Goal: Task Accomplishment & Management: Manage account settings

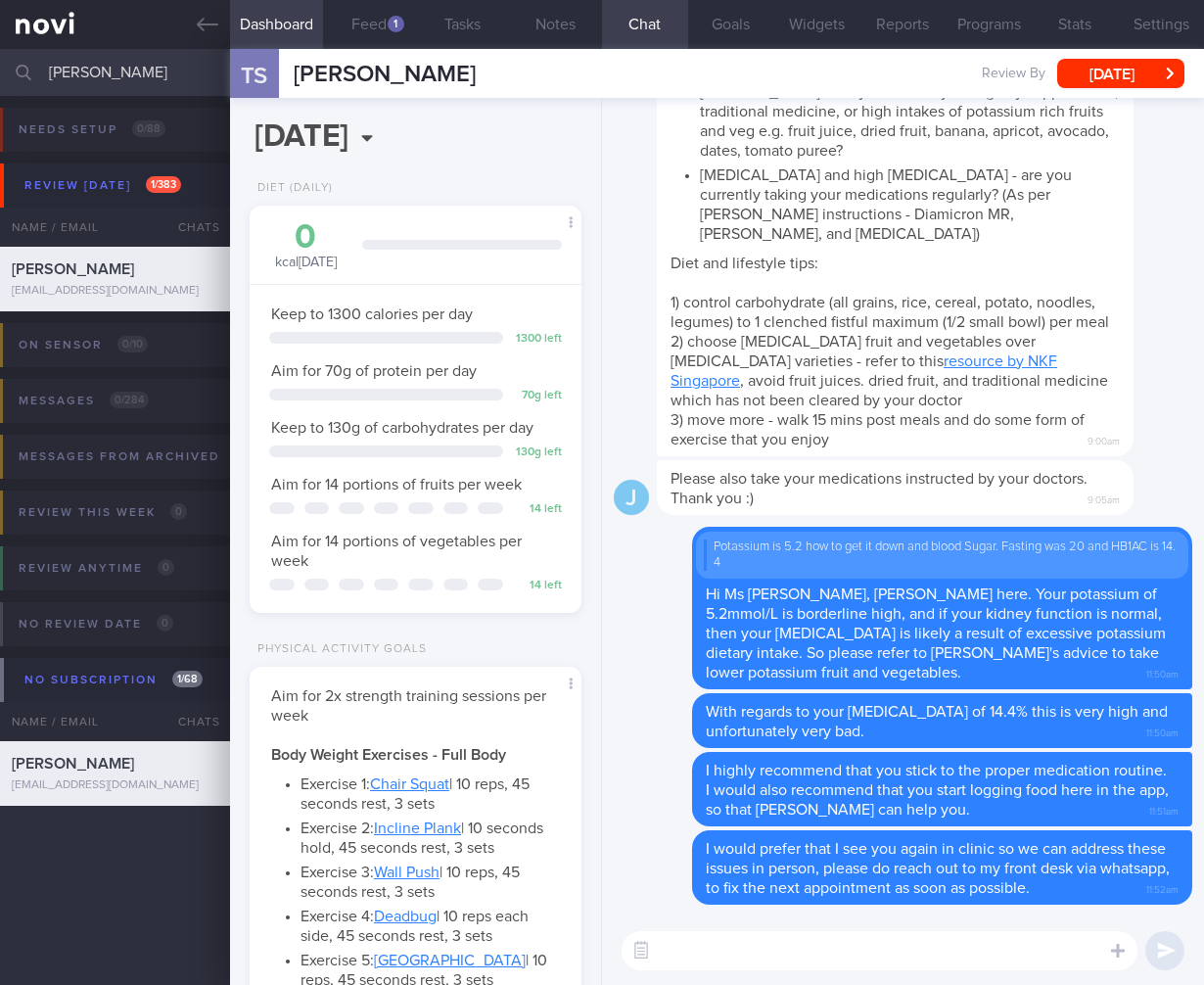
select select "4"
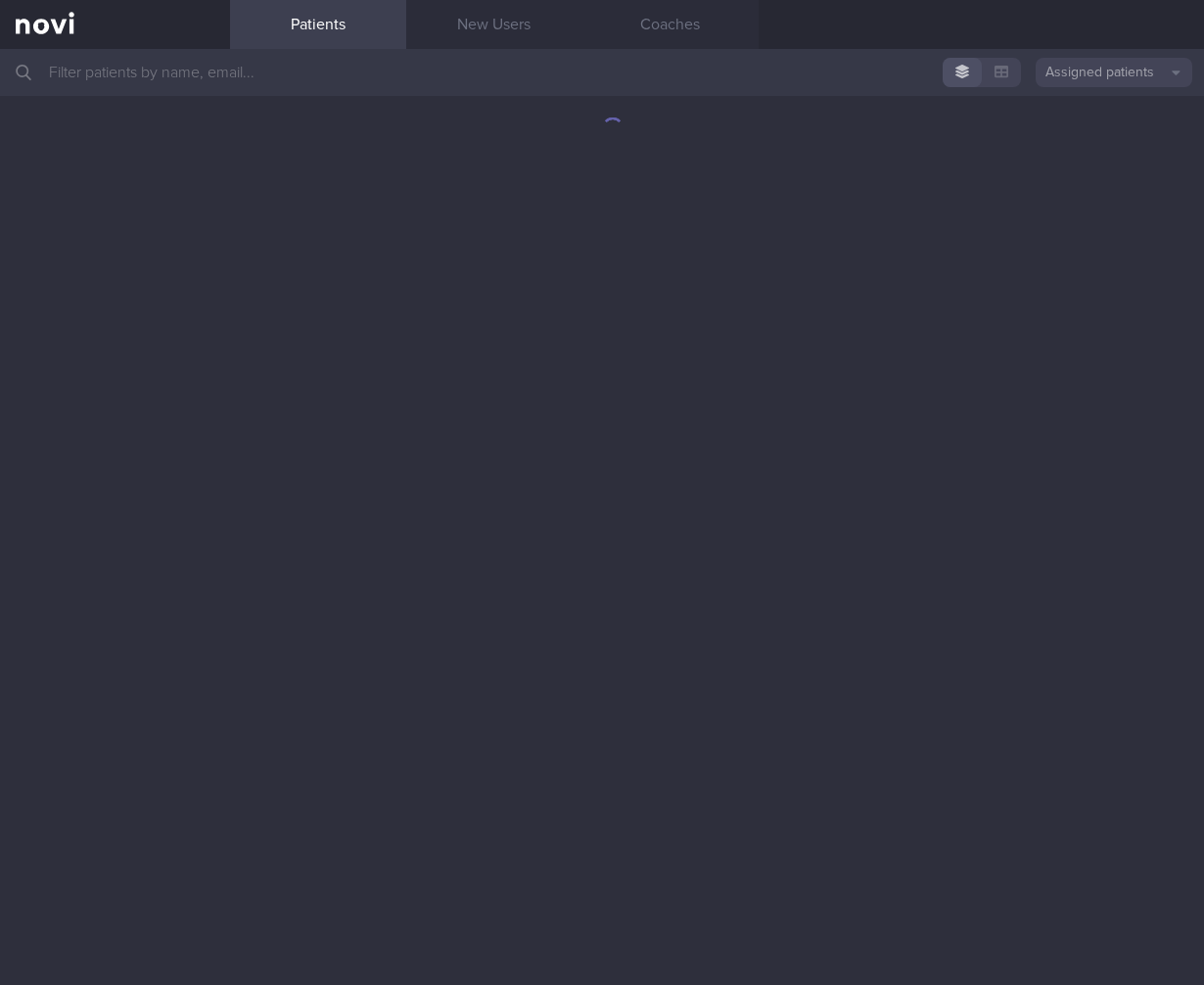
click at [262, 68] on input "text" at bounding box center [602, 71] width 1204 height 47
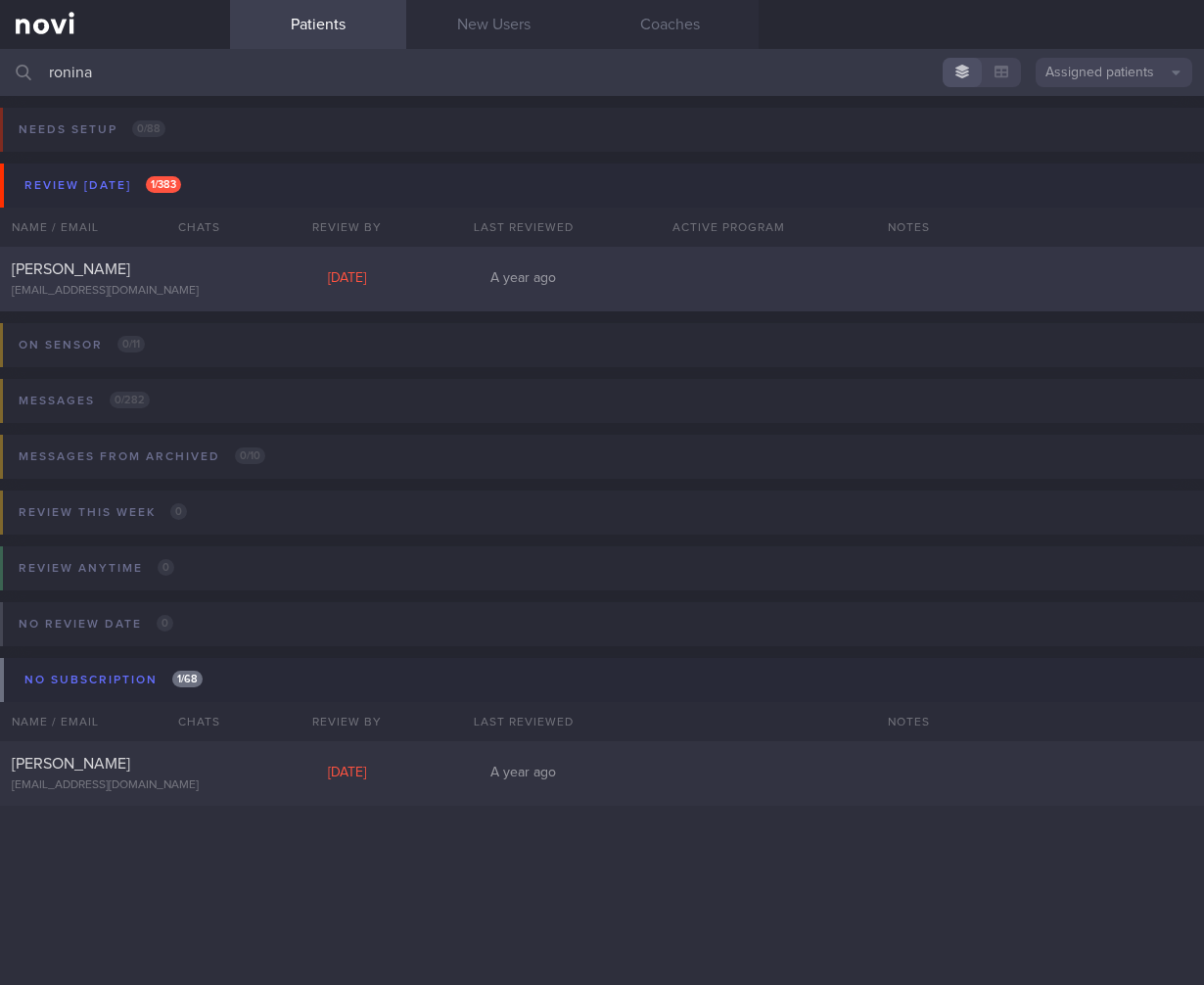
type input "ronina"
click at [217, 266] on div "Ronina Victoria Stevens mail@ronina.com" at bounding box center [115, 278] width 230 height 39
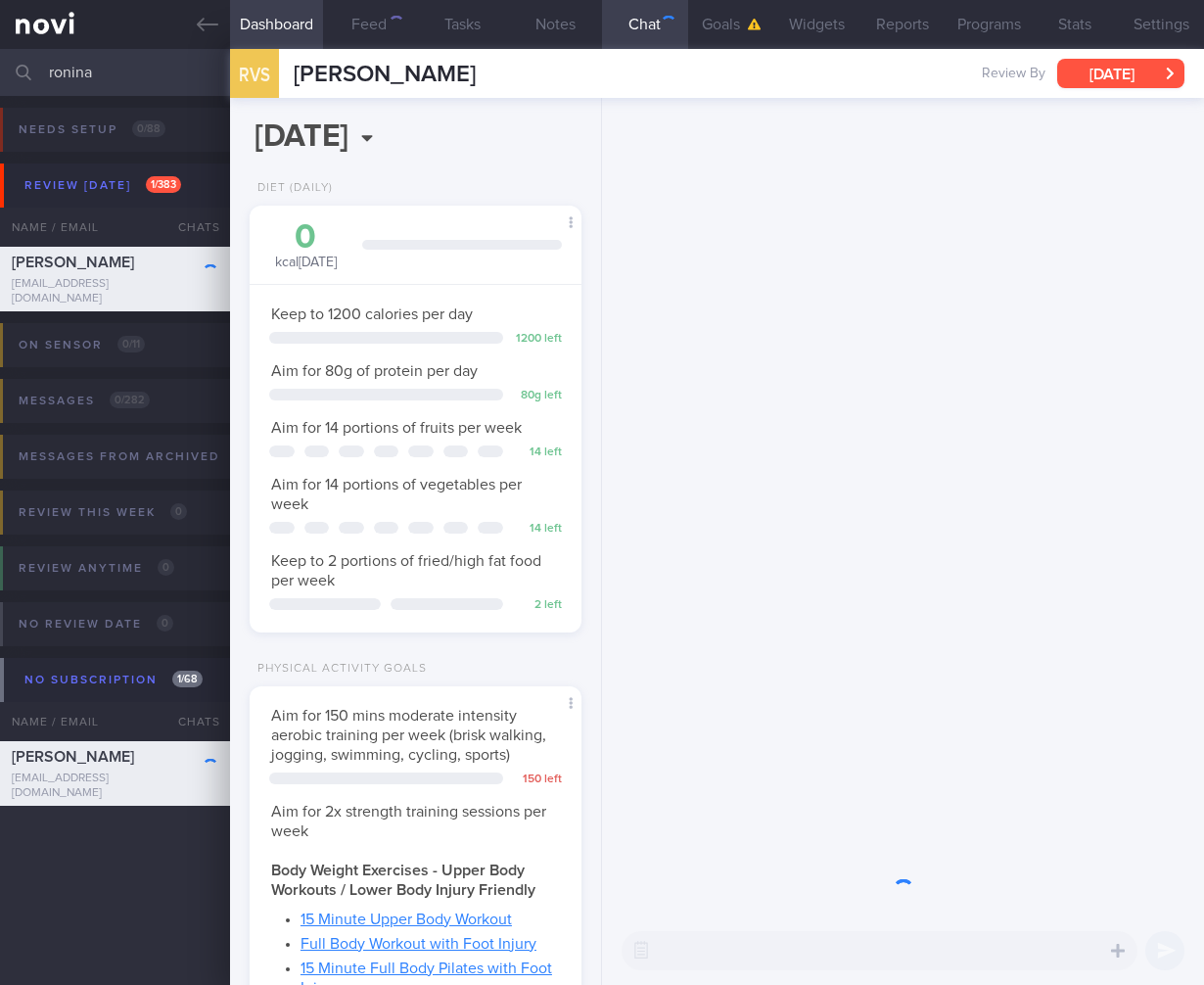
scroll to position [979326, 978826]
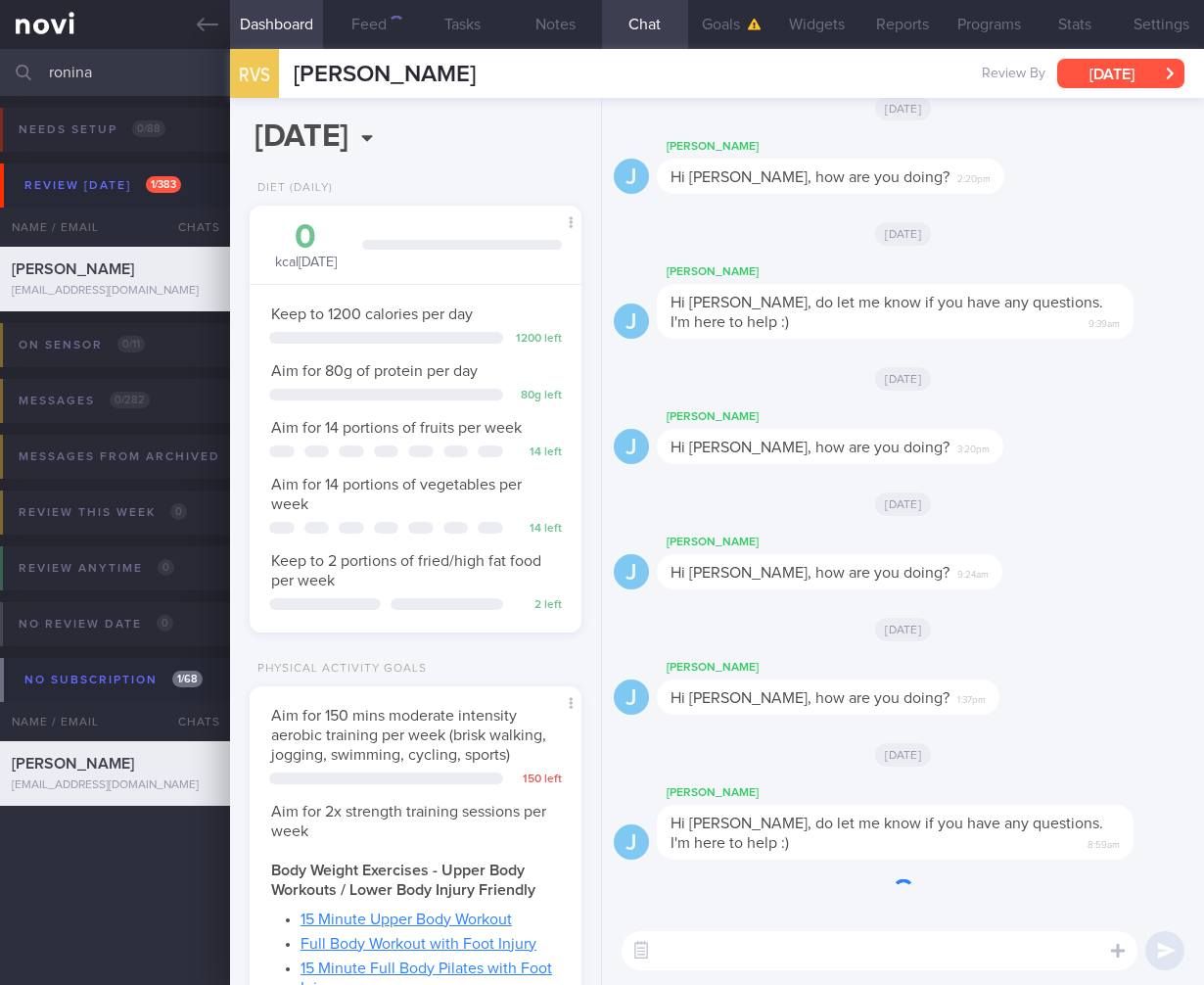
click at [1143, 68] on button "Wed, 23 Jul" at bounding box center [1121, 73] width 127 height 30
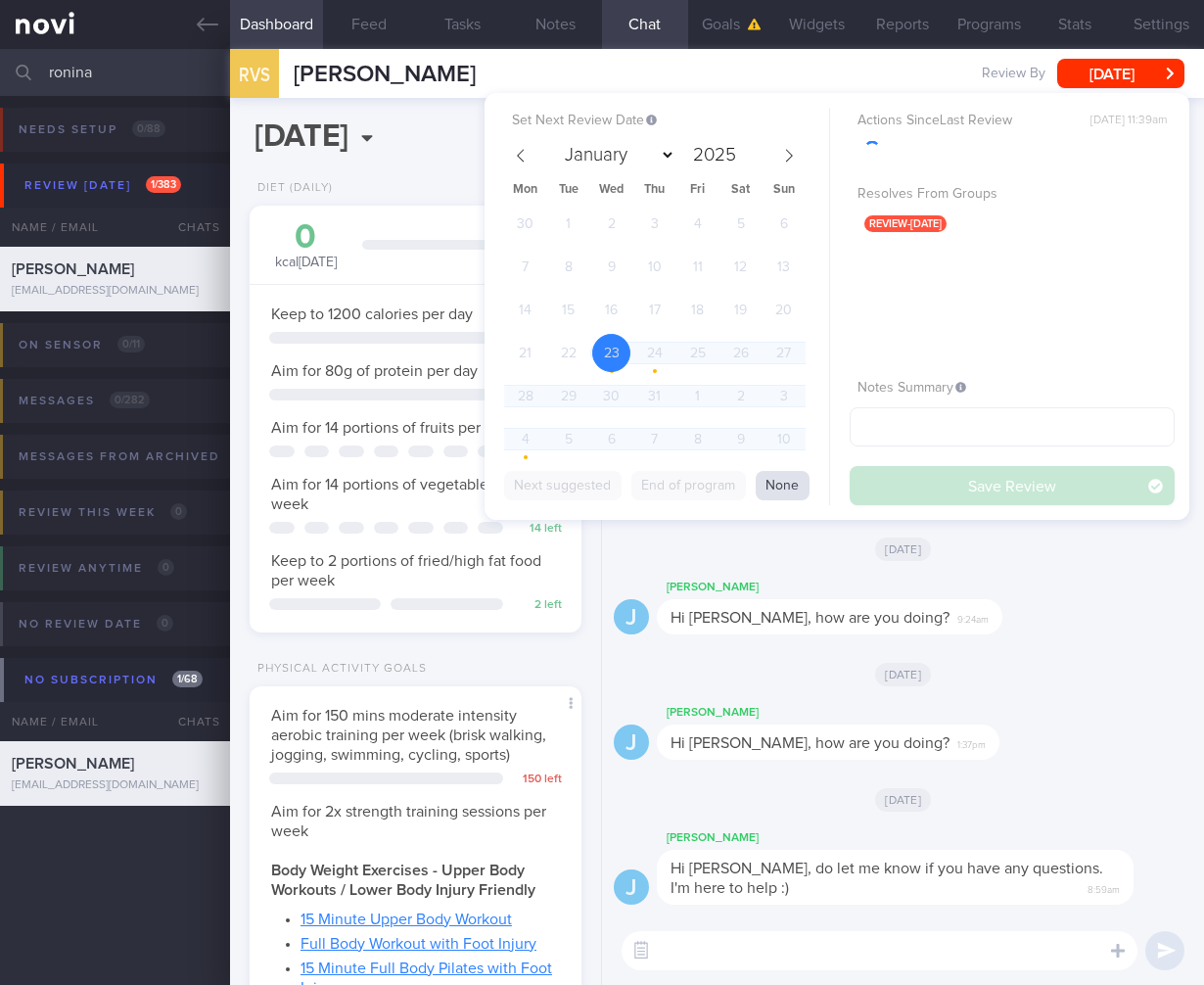
scroll to position [141, 282]
click at [797, 152] on span at bounding box center [789, 156] width 34 height 34
select select "7"
click at [685, 358] on span "22" at bounding box center [698, 352] width 38 height 38
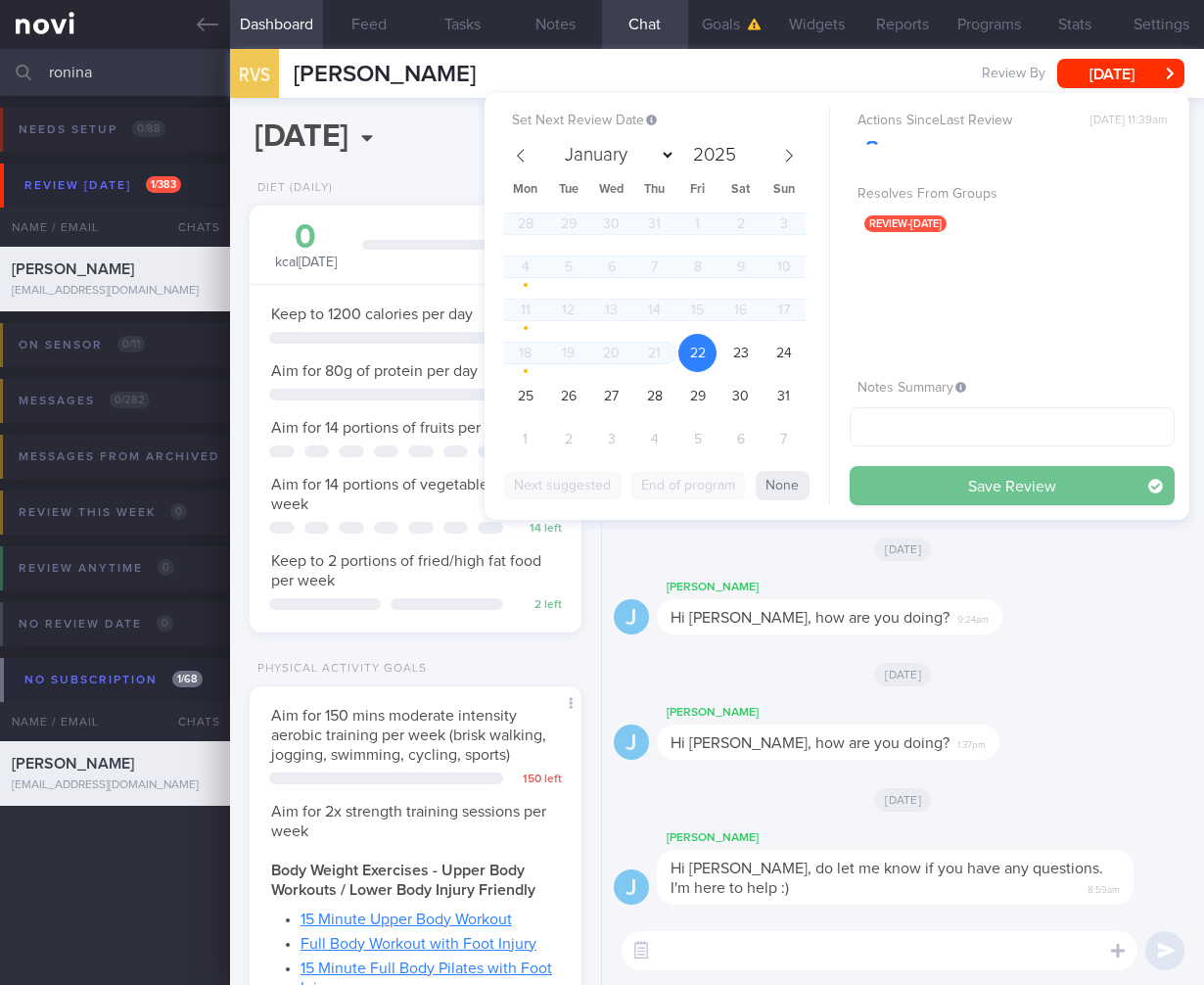
click at [958, 475] on button "Save Review" at bounding box center [1011, 486] width 325 height 39
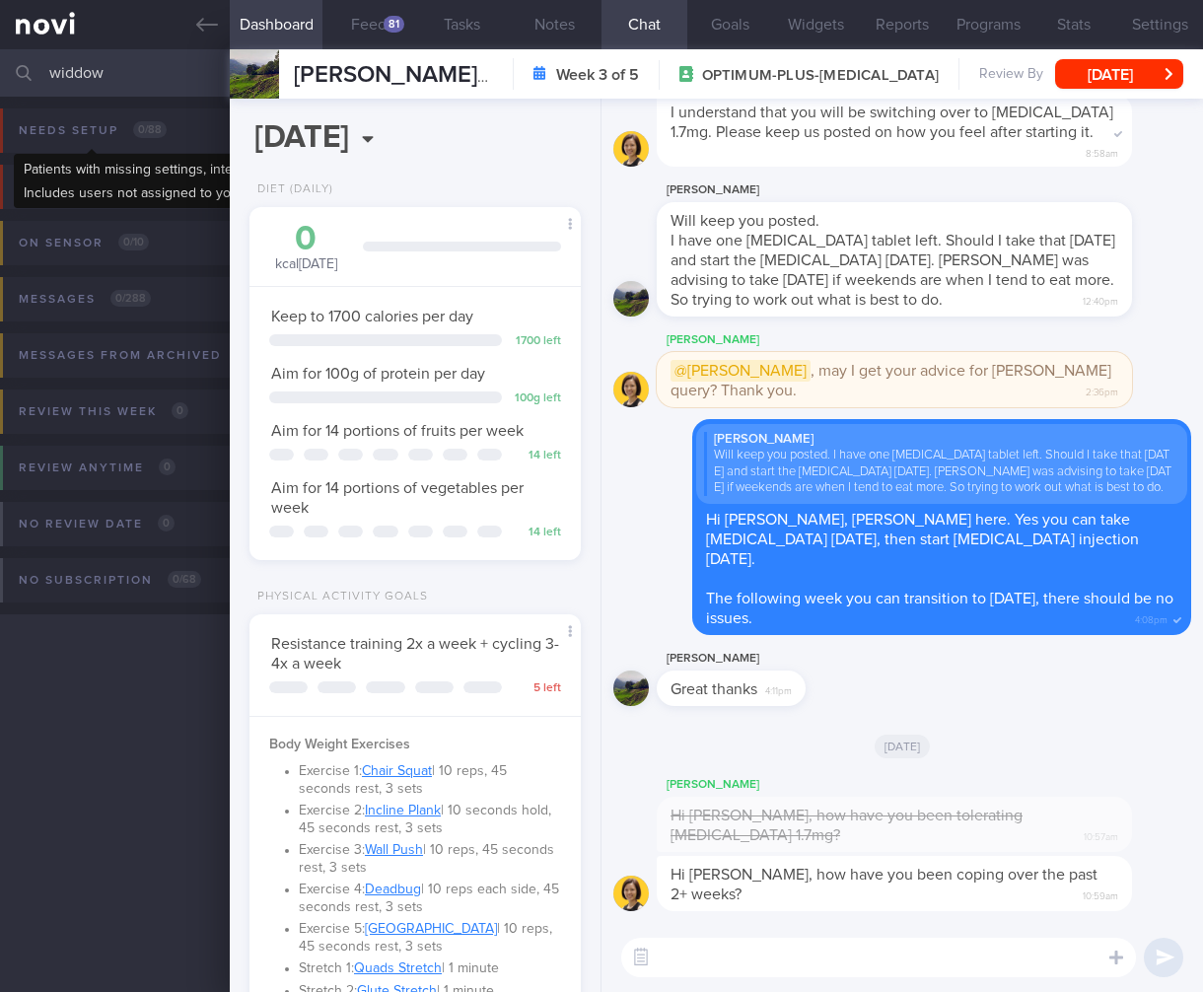
select select "7"
drag, startPoint x: 117, startPoint y: 78, endPoint x: -44, endPoint y: 83, distance: 161.8
click at [0, 83] on html "You are offline! Some functionality will be unavailable Patients New Users Coac…" at bounding box center [601, 496] width 1203 height 992
type input "t"
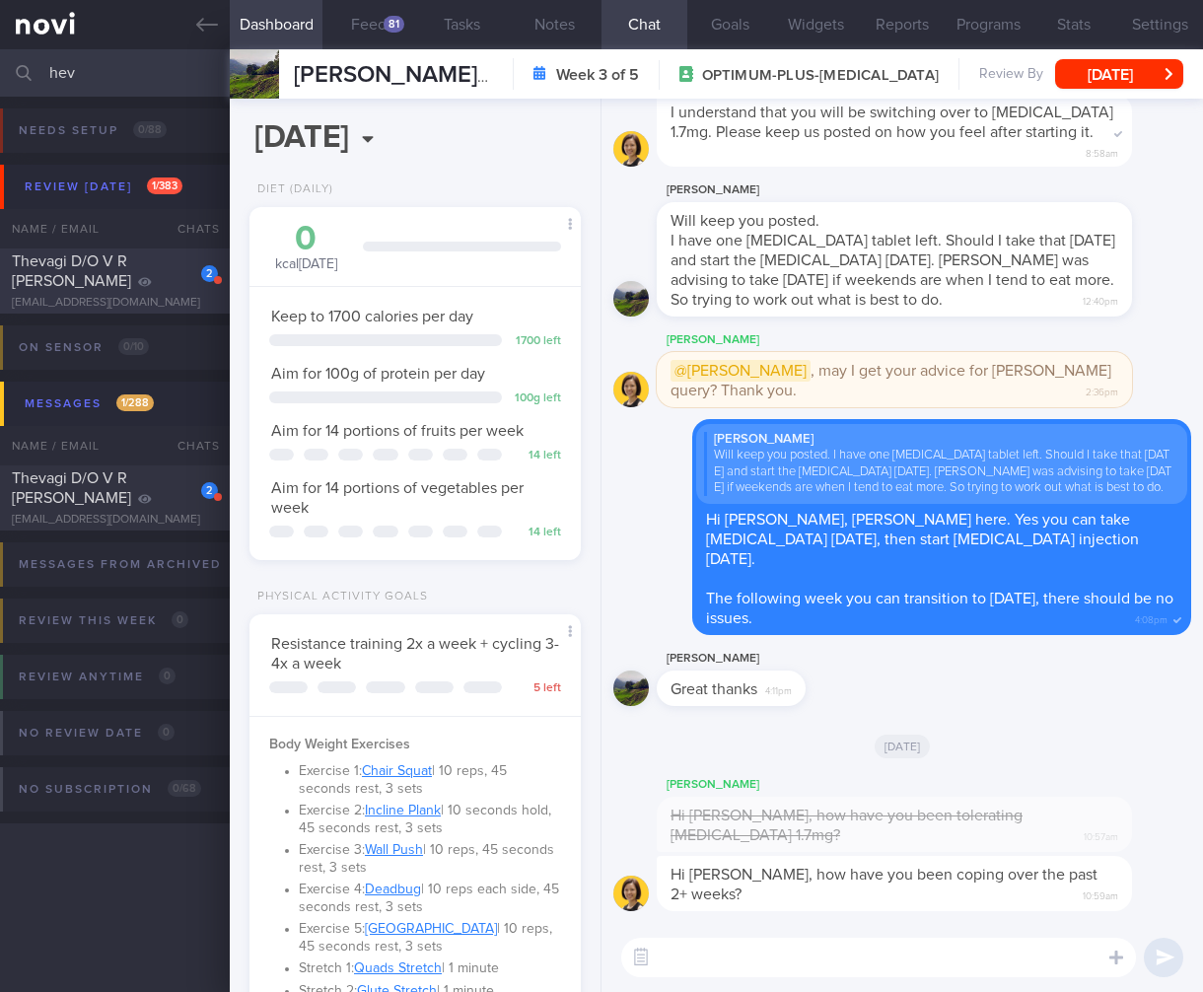
type input "hev"
click at [133, 283] on div "Thevagi D/O V R Sivalingam" at bounding box center [112, 271] width 201 height 39
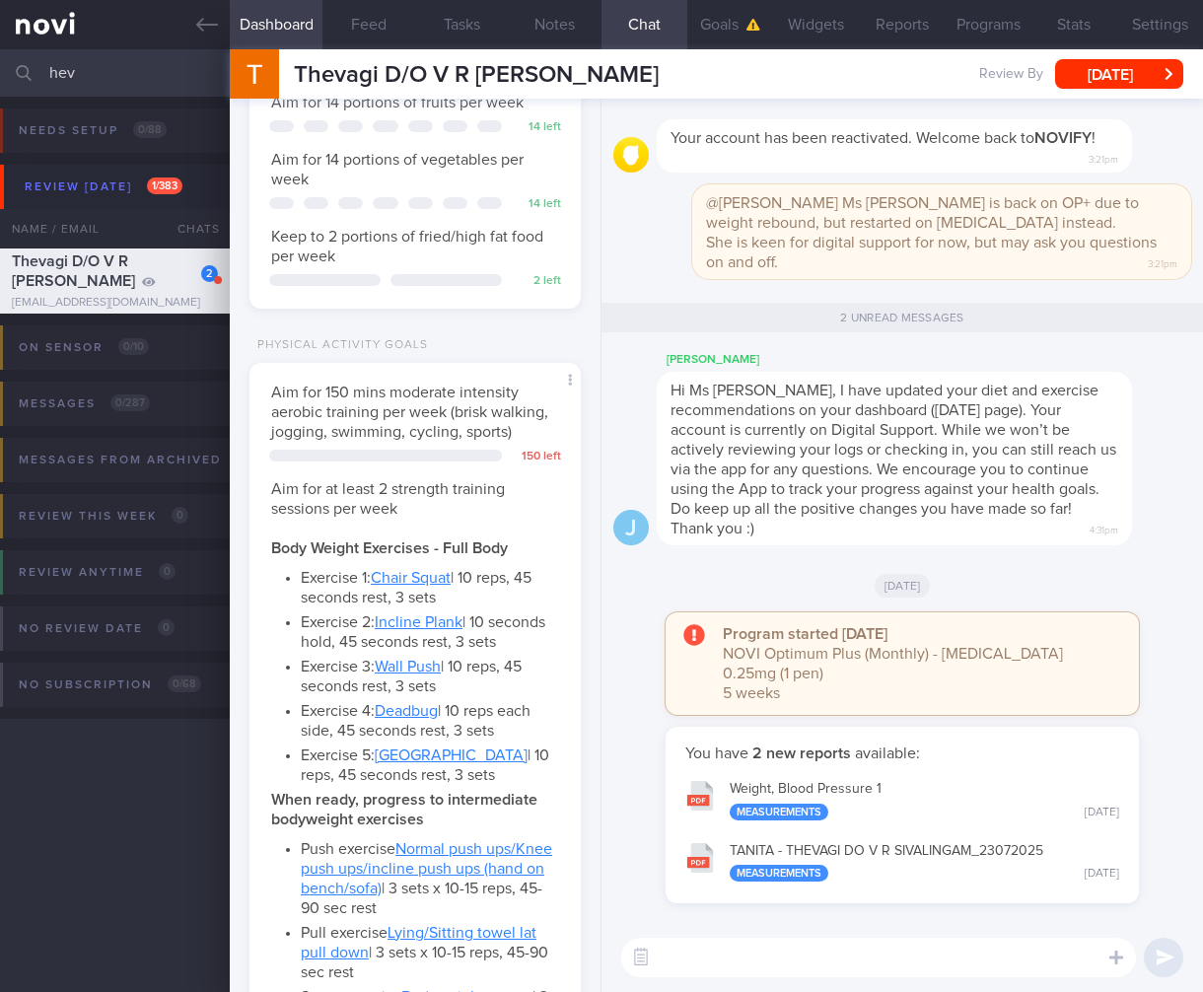
scroll to position [219, 438]
drag, startPoint x: 128, startPoint y: 62, endPoint x: -146, endPoint y: 48, distance: 274.6
click at [0, 48] on html "You are offline! Some functionality will be unavailable Patients New Users Coac…" at bounding box center [601, 496] width 1203 height 992
click at [1106, 79] on button "Wed, 23 Jul" at bounding box center [1119, 74] width 128 height 30
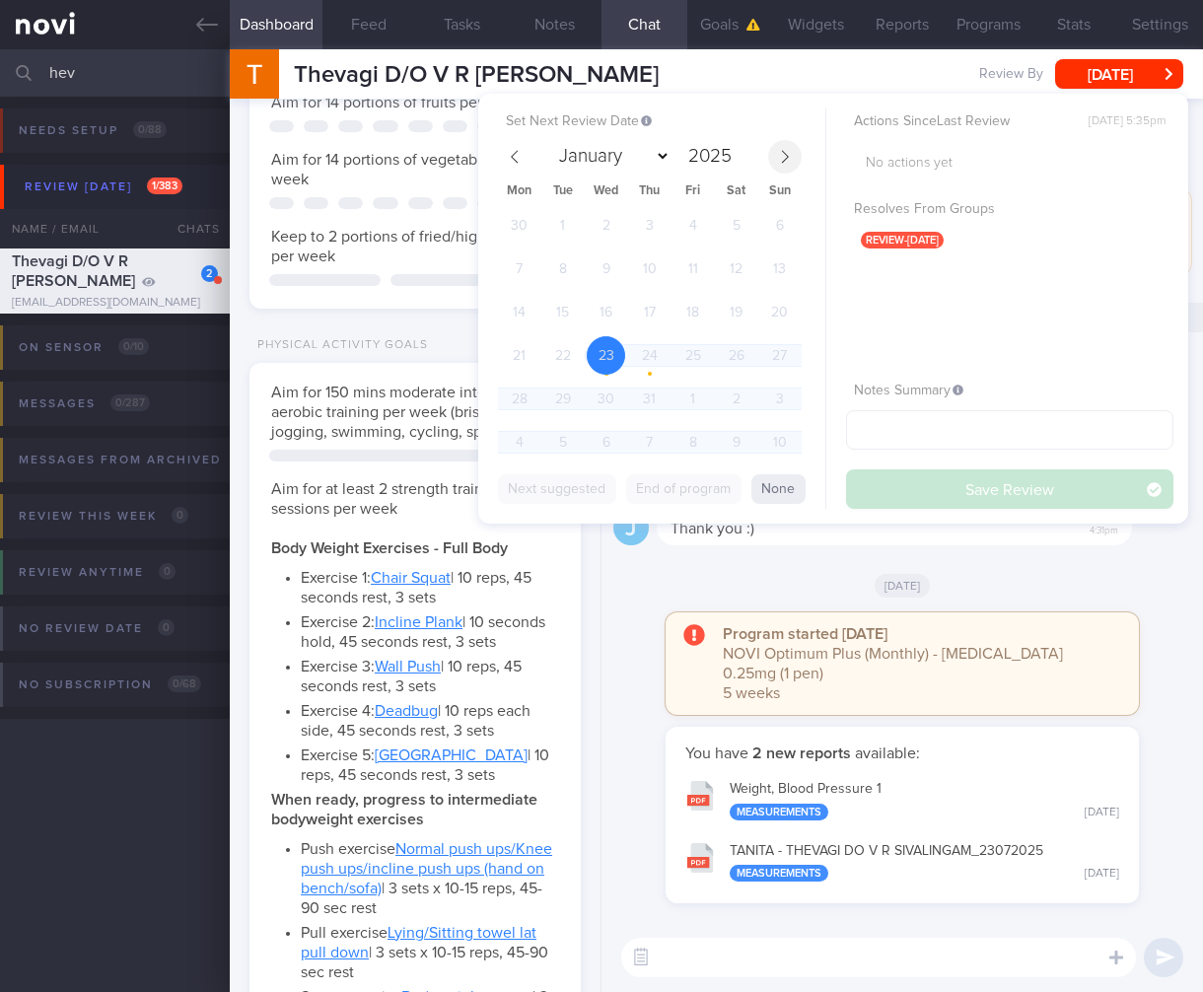
click at [781, 162] on icon at bounding box center [785, 157] width 14 height 14
select select "7"
click at [685, 349] on span "22" at bounding box center [693, 355] width 38 height 38
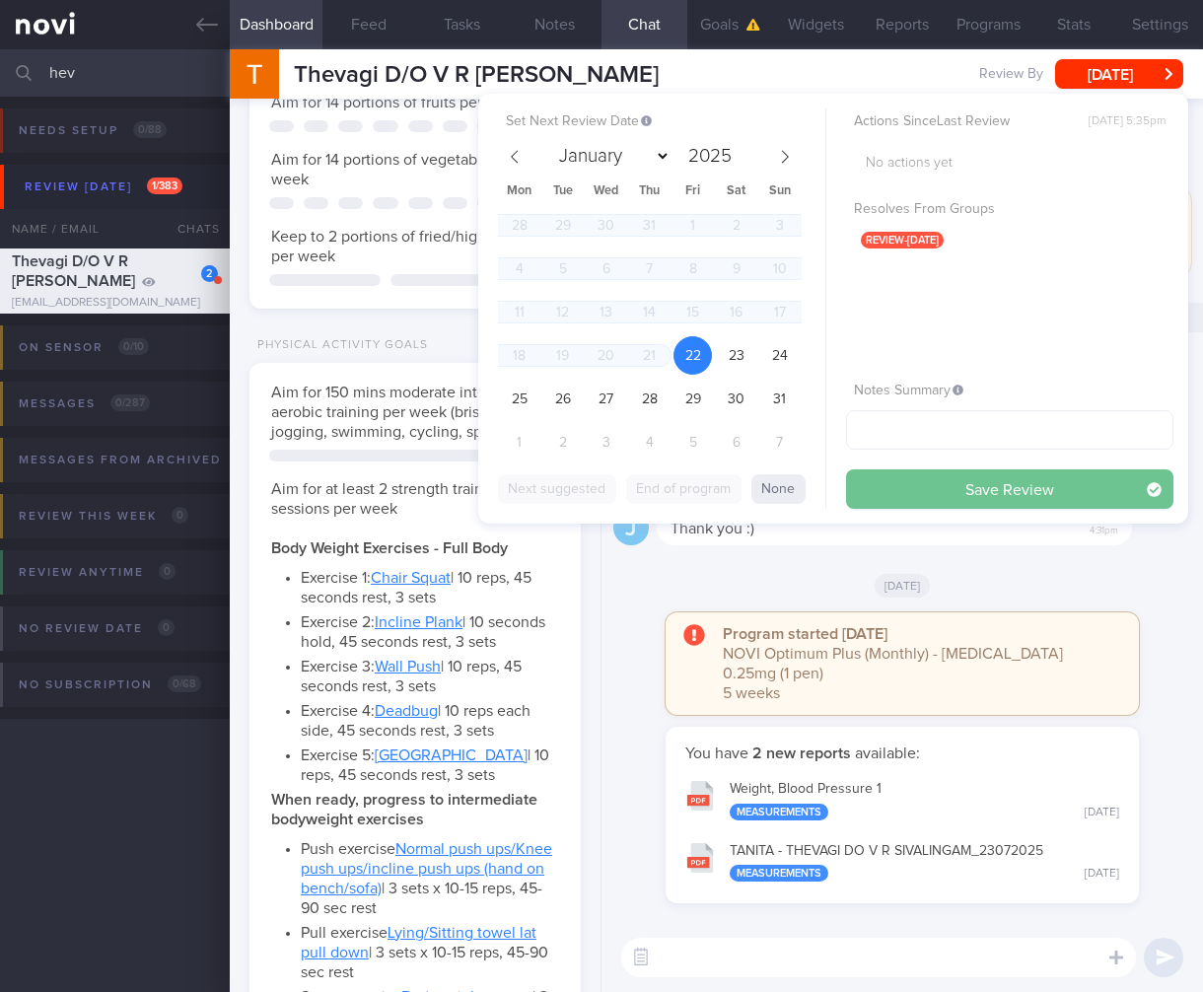
click at [983, 487] on button "Save Review" at bounding box center [1009, 489] width 327 height 39
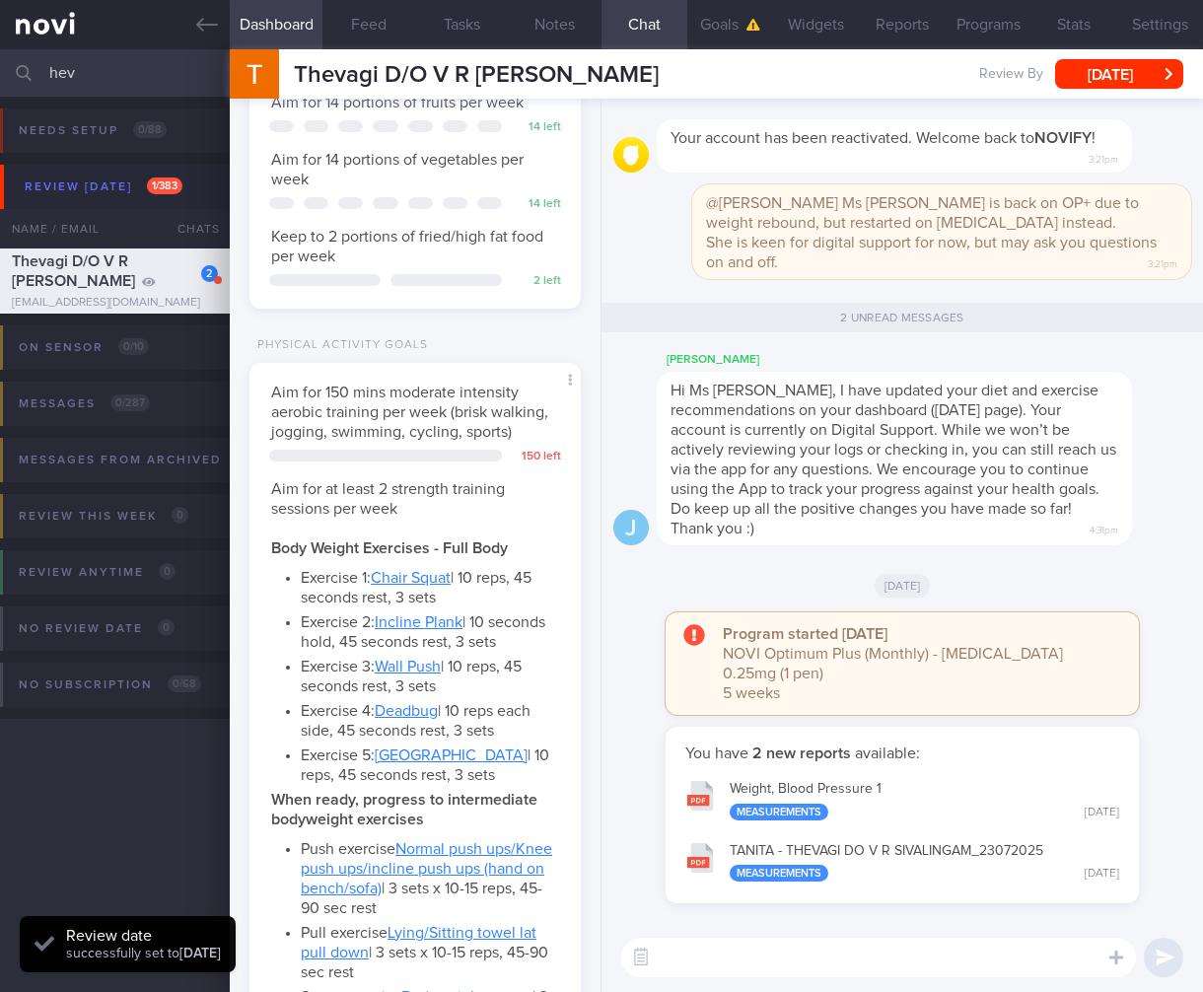
drag, startPoint x: 110, startPoint y: 83, endPoint x: -28, endPoint y: 63, distance: 139.5
click at [0, 63] on html "You are offline! Some functionality will be unavailable Patients New Users Coac…" at bounding box center [601, 496] width 1203 height 992
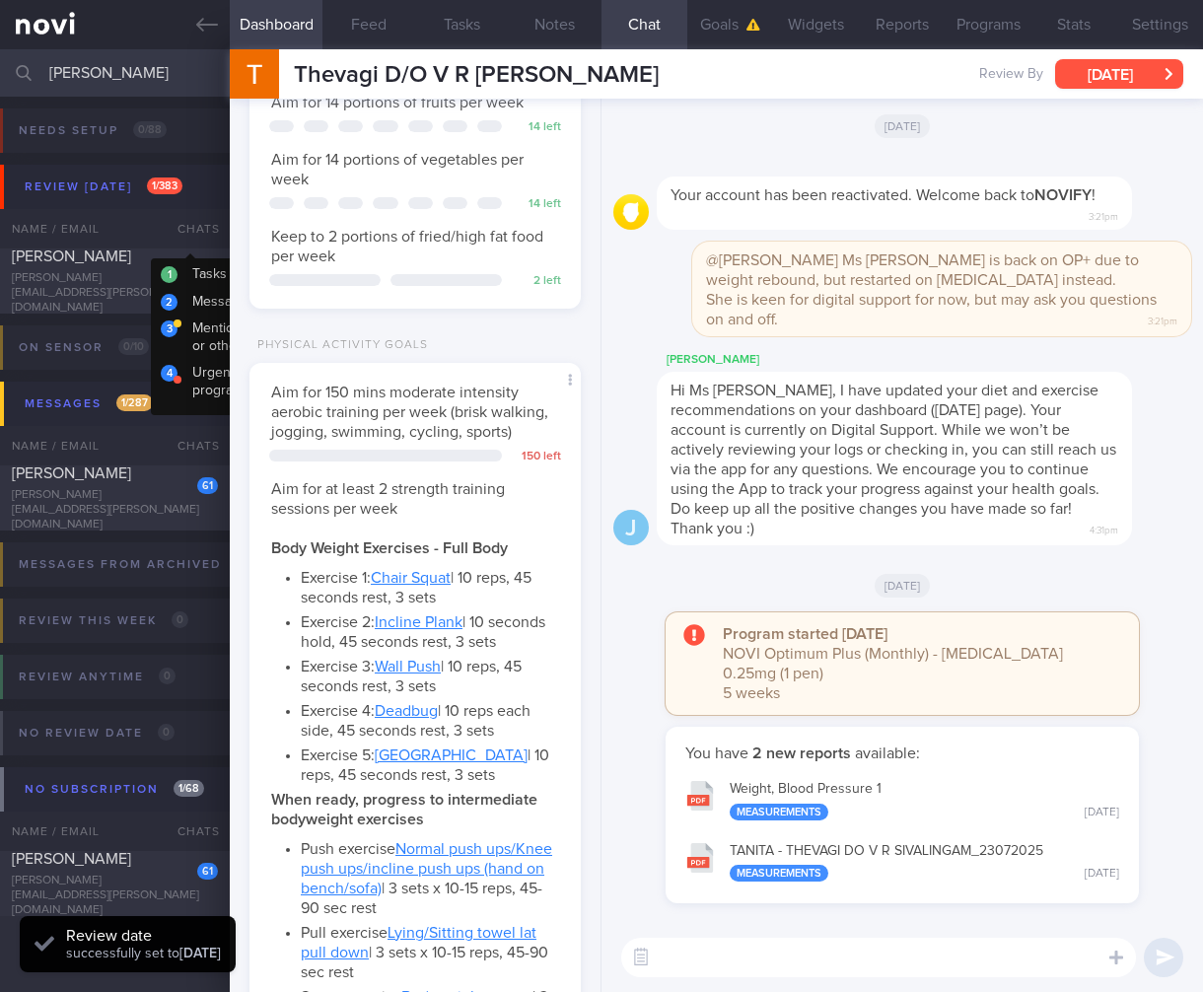
type input "sharon cheah"
click at [140, 266] on div "Sharon Cheah Ui Hoon" at bounding box center [112, 257] width 201 height 20
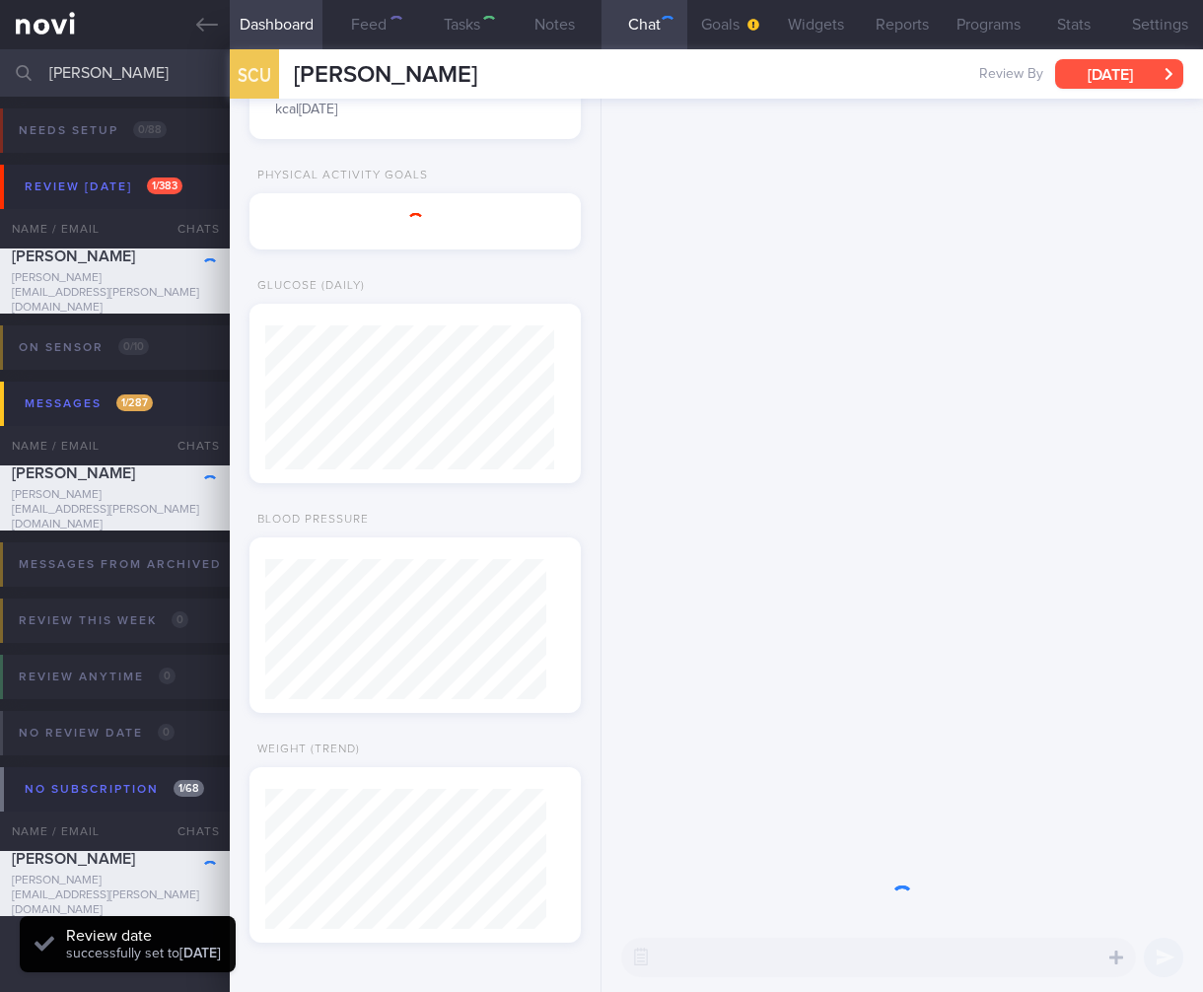
drag, startPoint x: 1141, startPoint y: 65, endPoint x: 765, endPoint y: 114, distance: 379.1
click at [1141, 64] on button "Mon, 28 Apr" at bounding box center [1119, 74] width 128 height 30
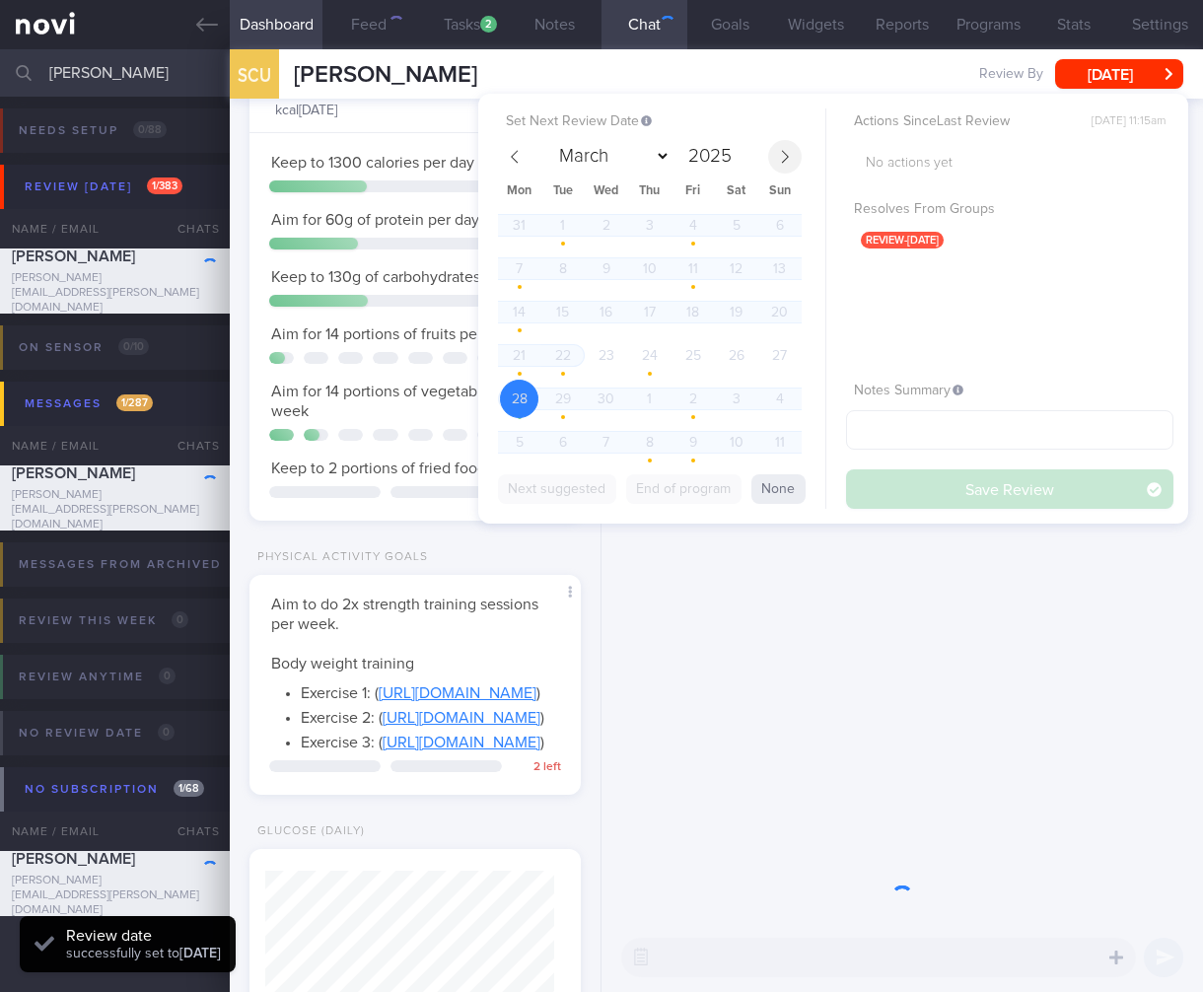
scroll to position [144, 289]
click at [787, 140] on div "March April May June July August September October November December 2025" at bounding box center [650, 157] width 304 height 34
click at [781, 147] on span at bounding box center [785, 157] width 34 height 34
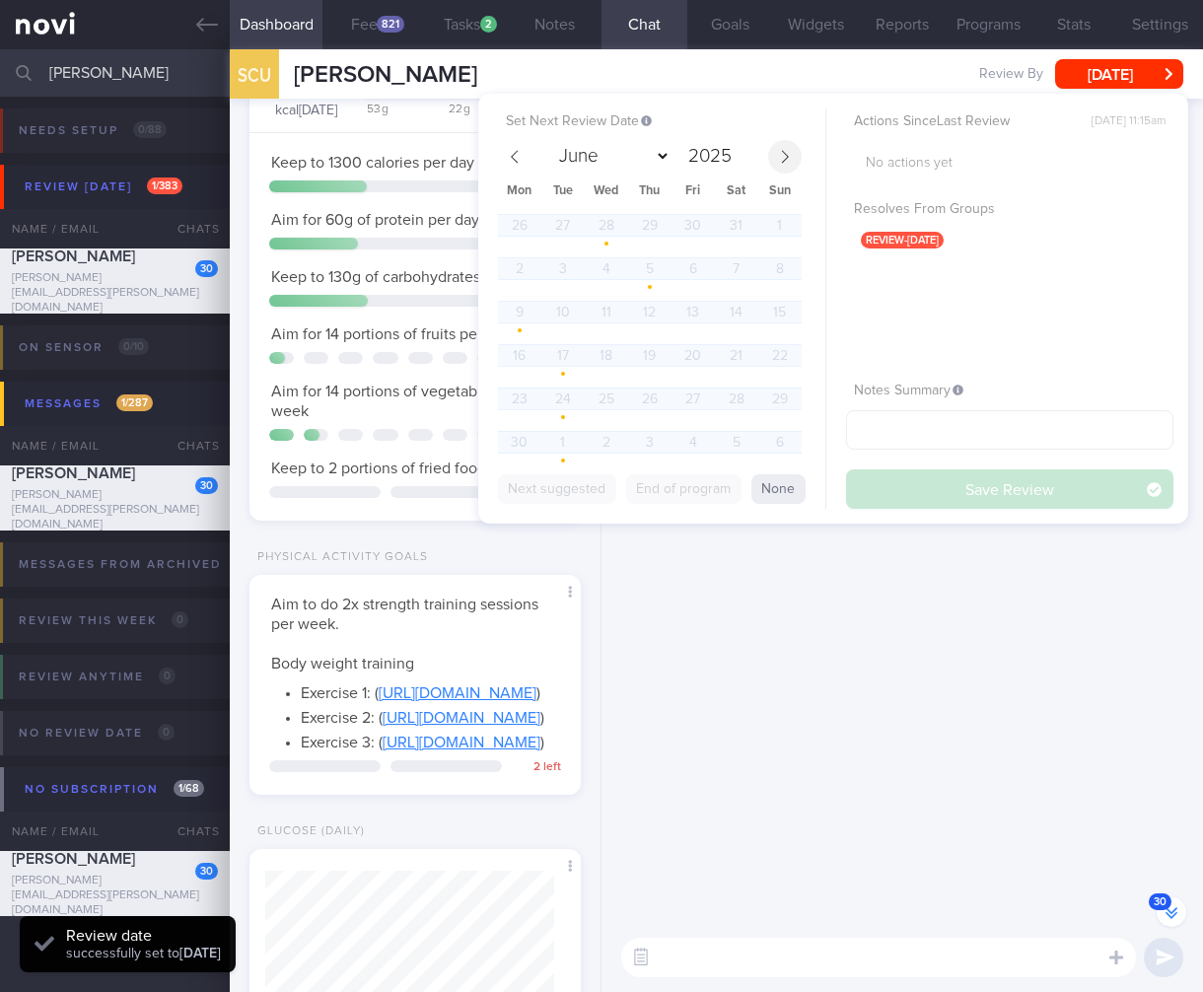
scroll to position [-3582, 0]
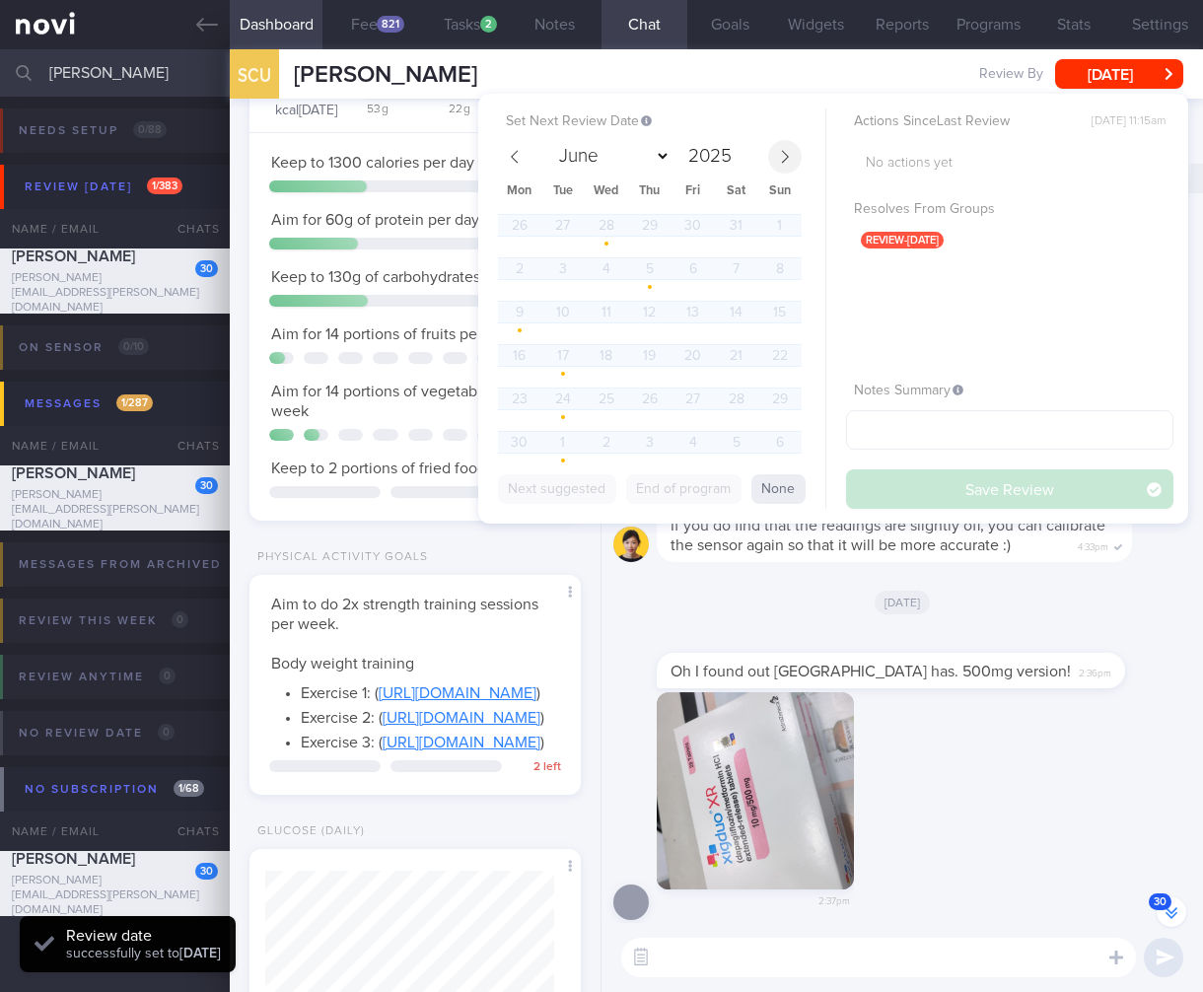
click at [781, 147] on span at bounding box center [785, 157] width 34 height 34
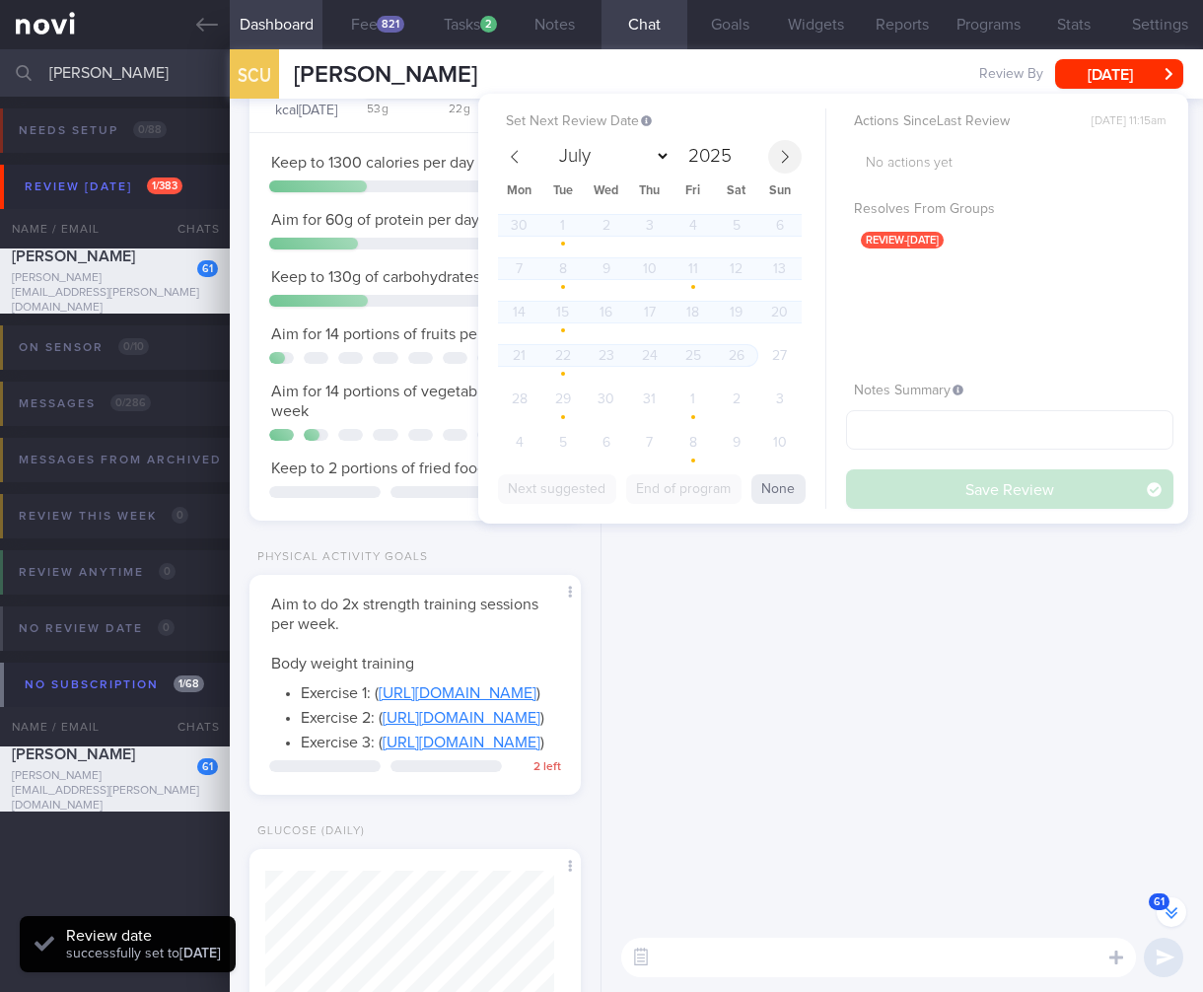
click at [777, 162] on span at bounding box center [785, 157] width 34 height 34
click at [786, 155] on icon at bounding box center [785, 157] width 14 height 14
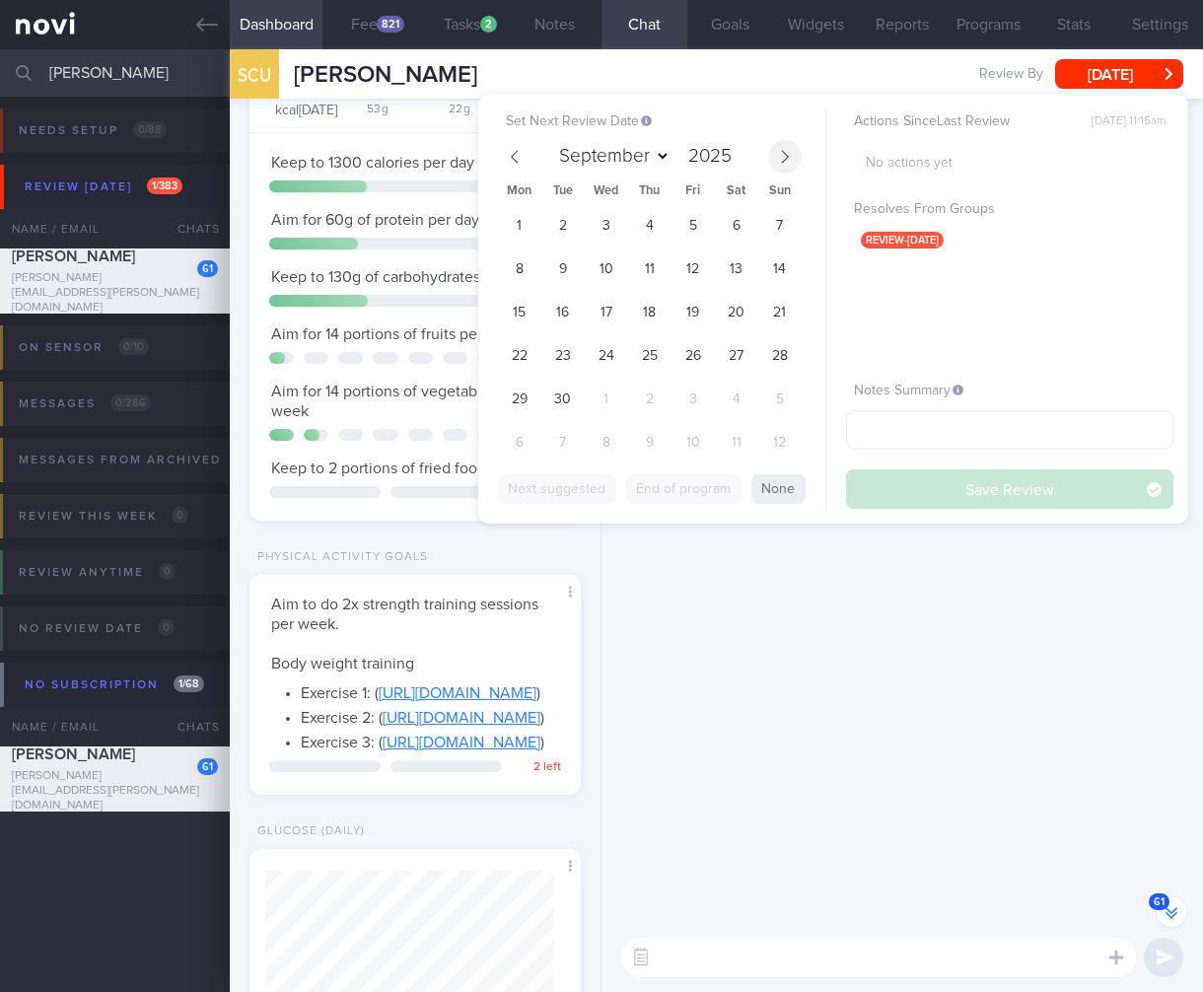
scroll to position [-7084, 0]
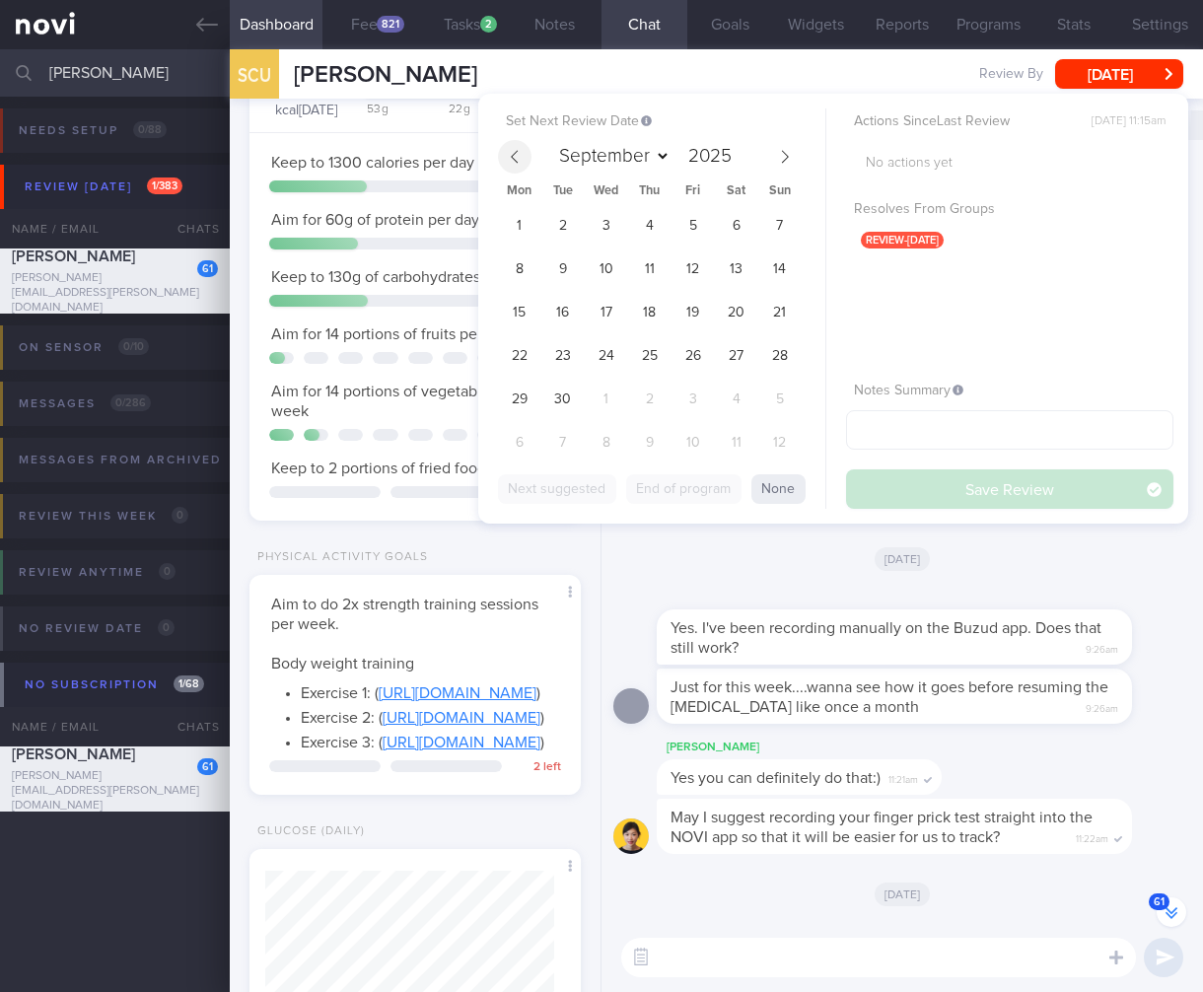
click at [516, 153] on icon at bounding box center [515, 157] width 14 height 14
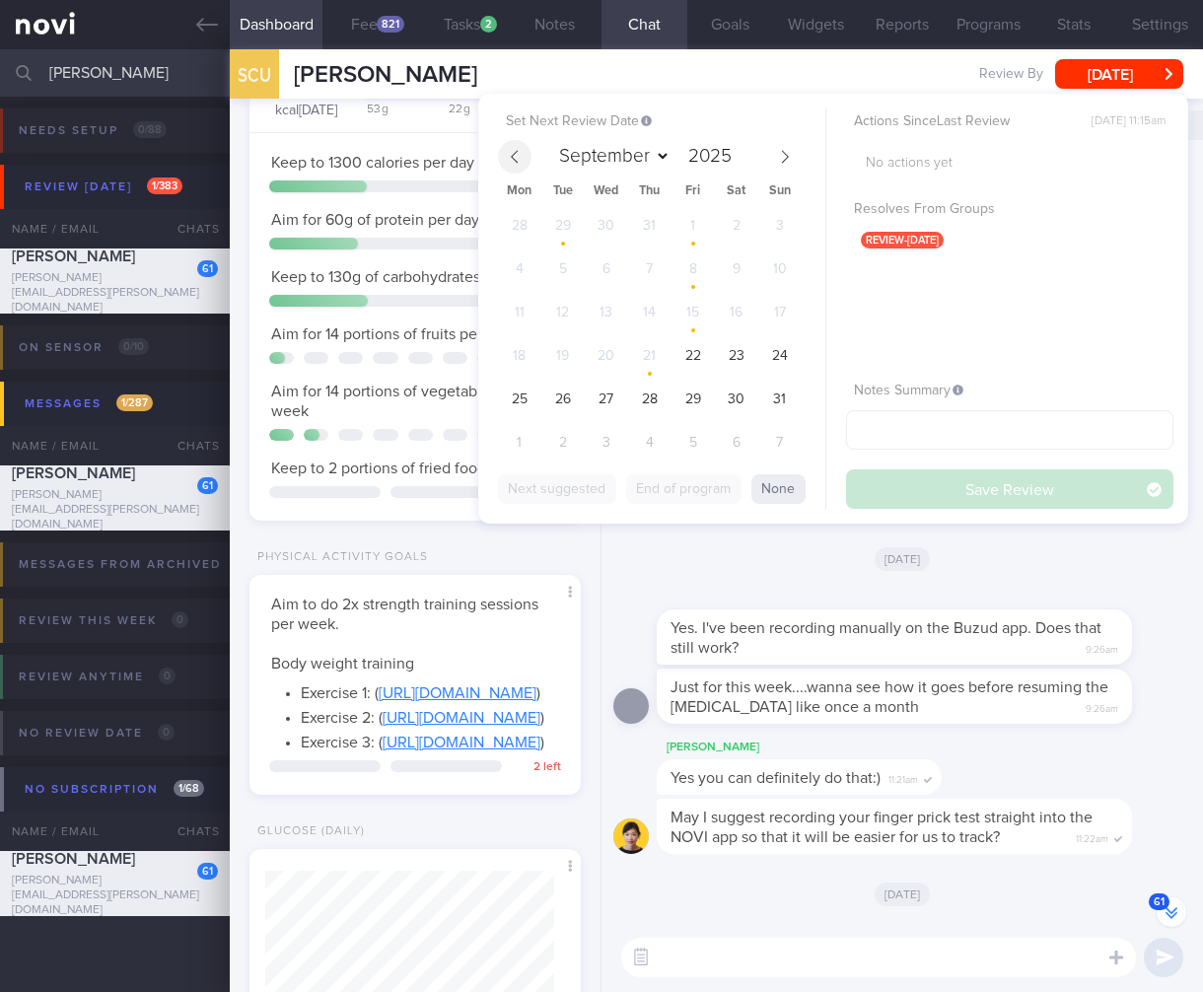
select select "7"
click at [705, 359] on span "22" at bounding box center [693, 355] width 38 height 38
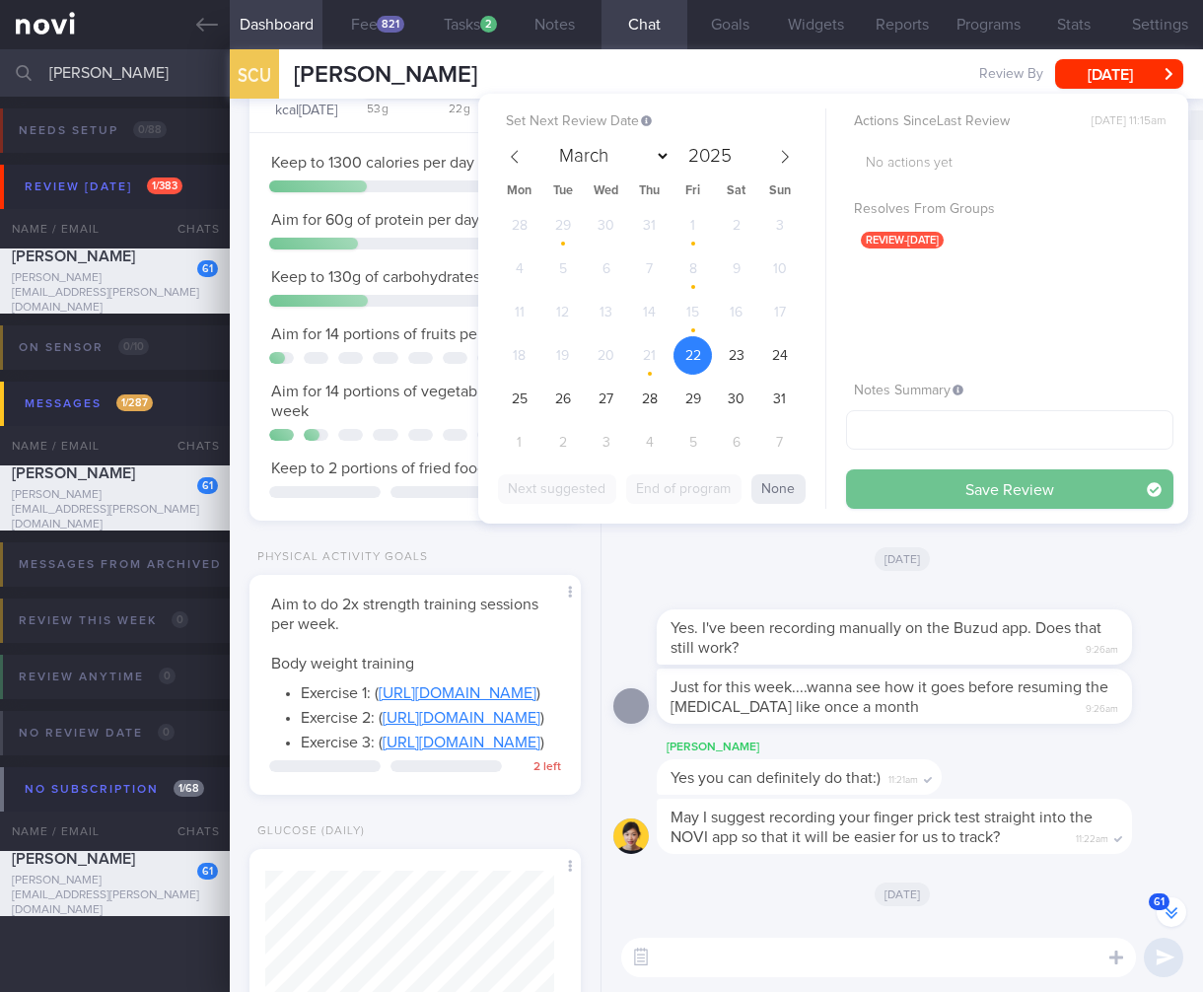
click at [1038, 473] on button "Save Review" at bounding box center [1009, 489] width 327 height 39
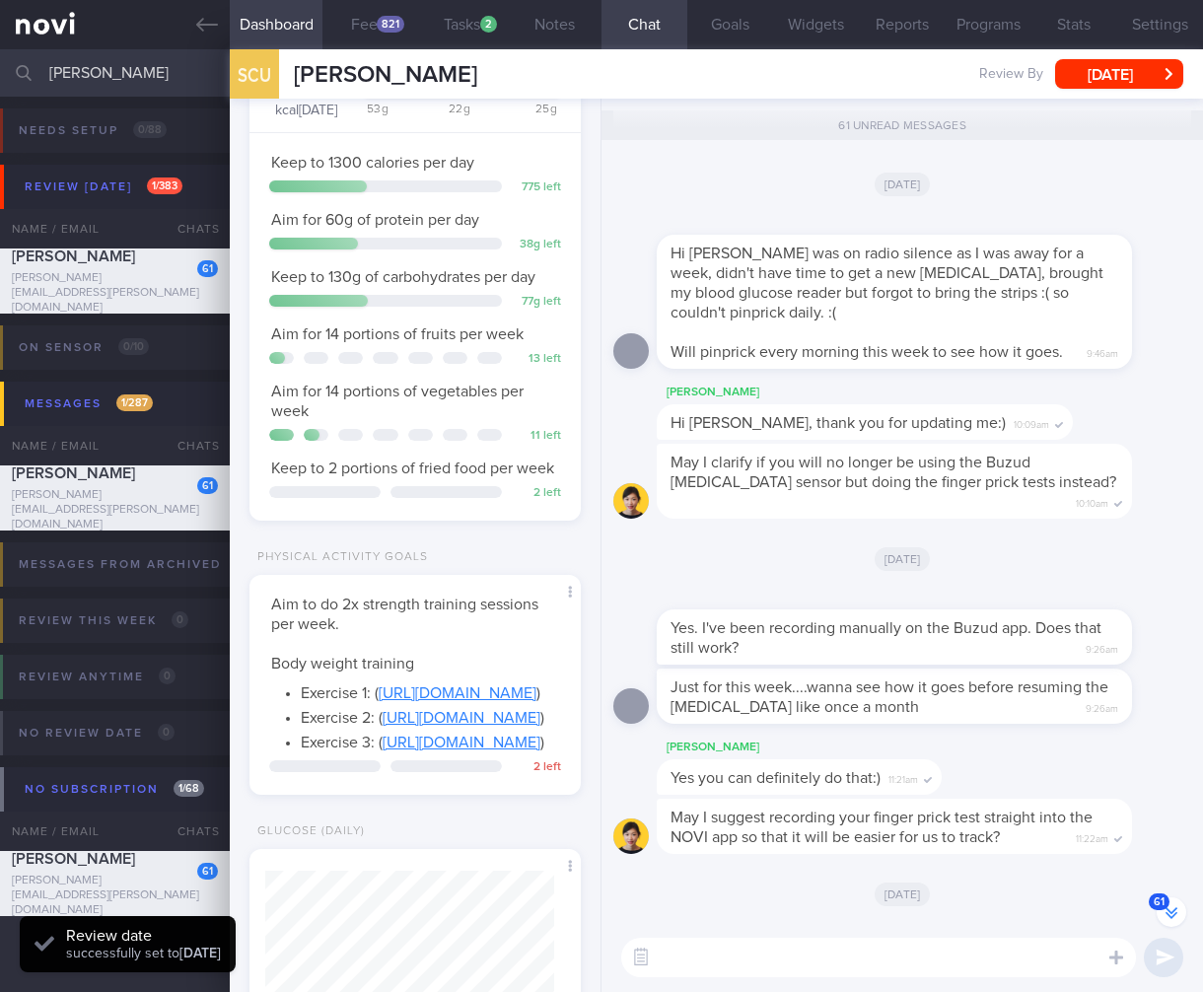
drag, startPoint x: 1026, startPoint y: 621, endPoint x: 1041, endPoint y: 625, distance: 15.3
click at [1026, 621] on div "Yes. I've been recording manually on the Buzud app. Does that still work? 9:26am" at bounding box center [894, 637] width 475 height 55
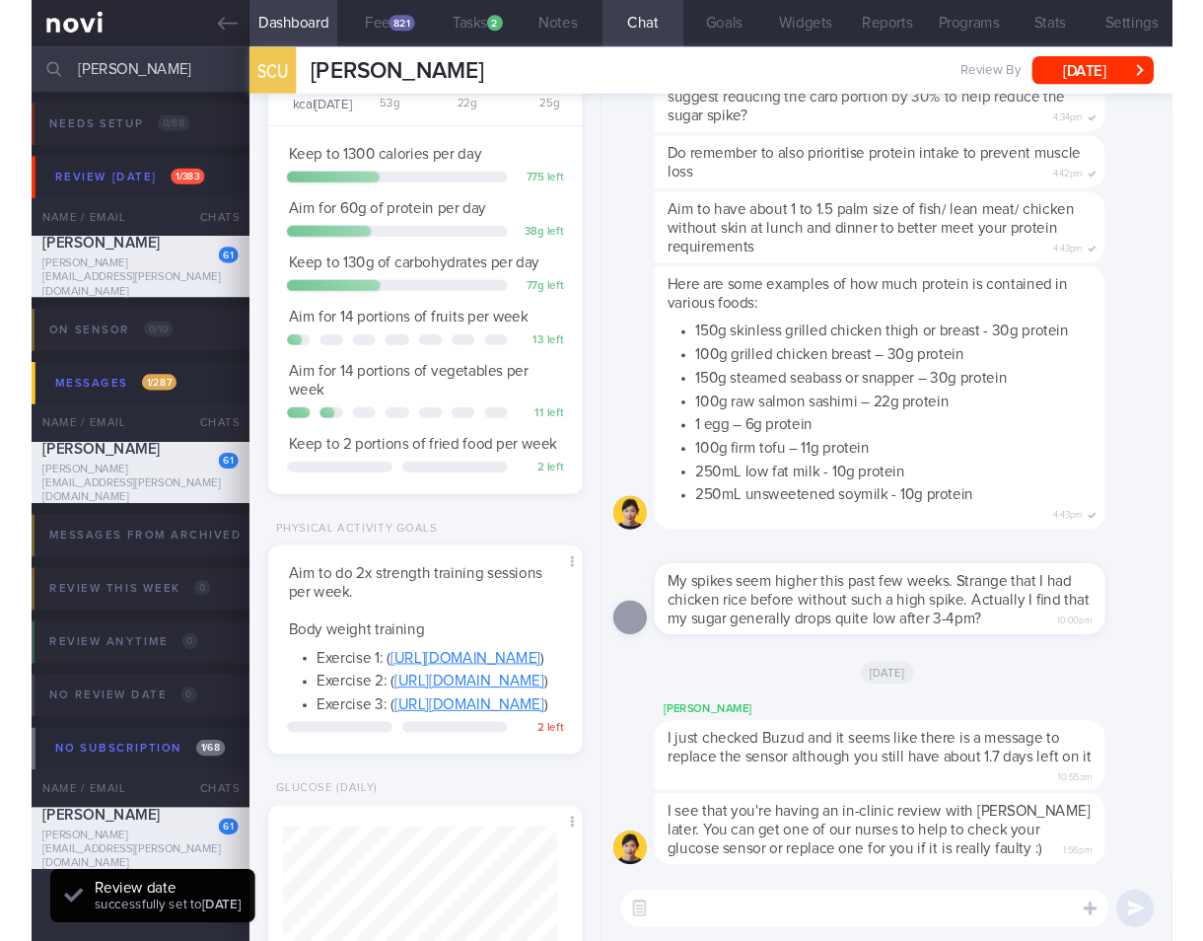
scroll to position [624, 0]
